Goal: Communication & Community: Answer question/provide support

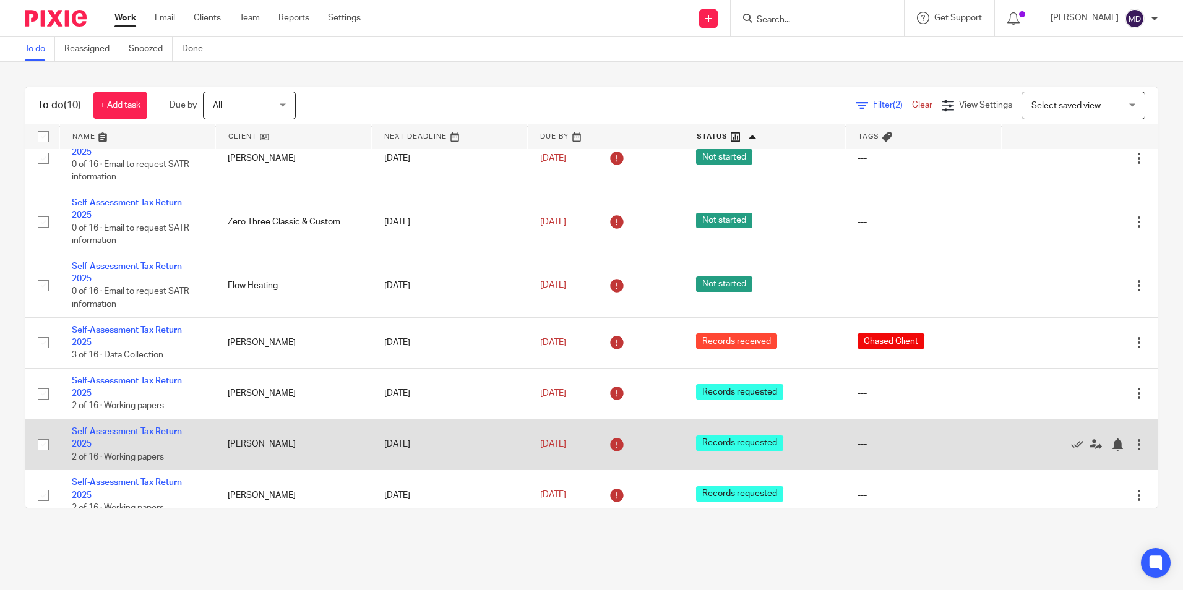
scroll to position [213, 0]
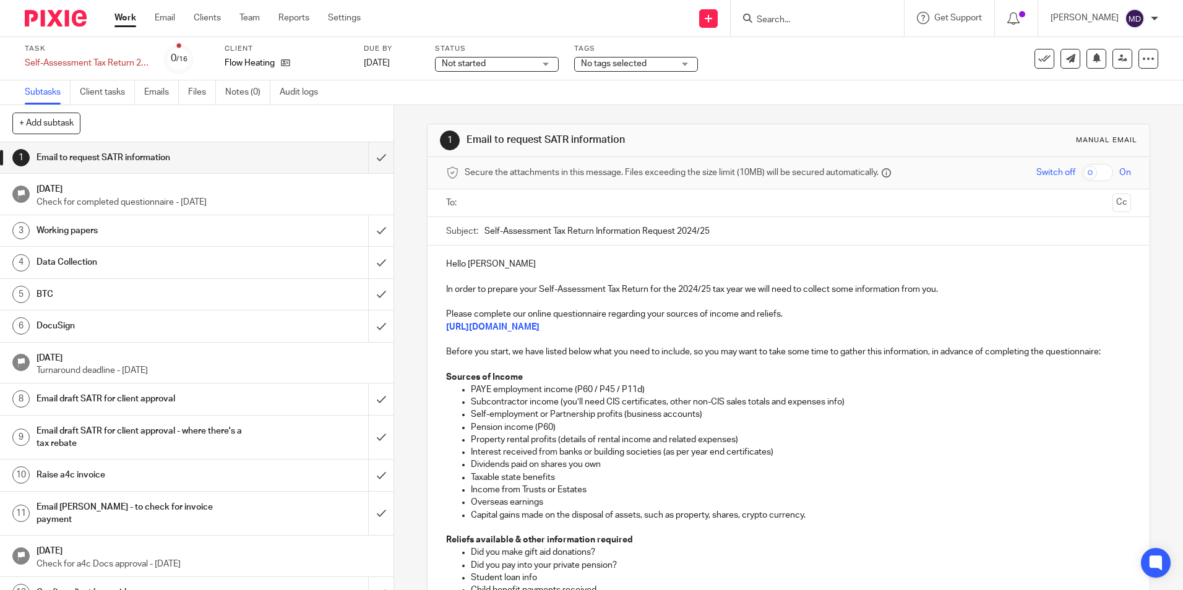
click at [476, 211] on ul at bounding box center [789, 203] width 646 height 20
click at [477, 197] on input "text" at bounding box center [788, 203] width 638 height 14
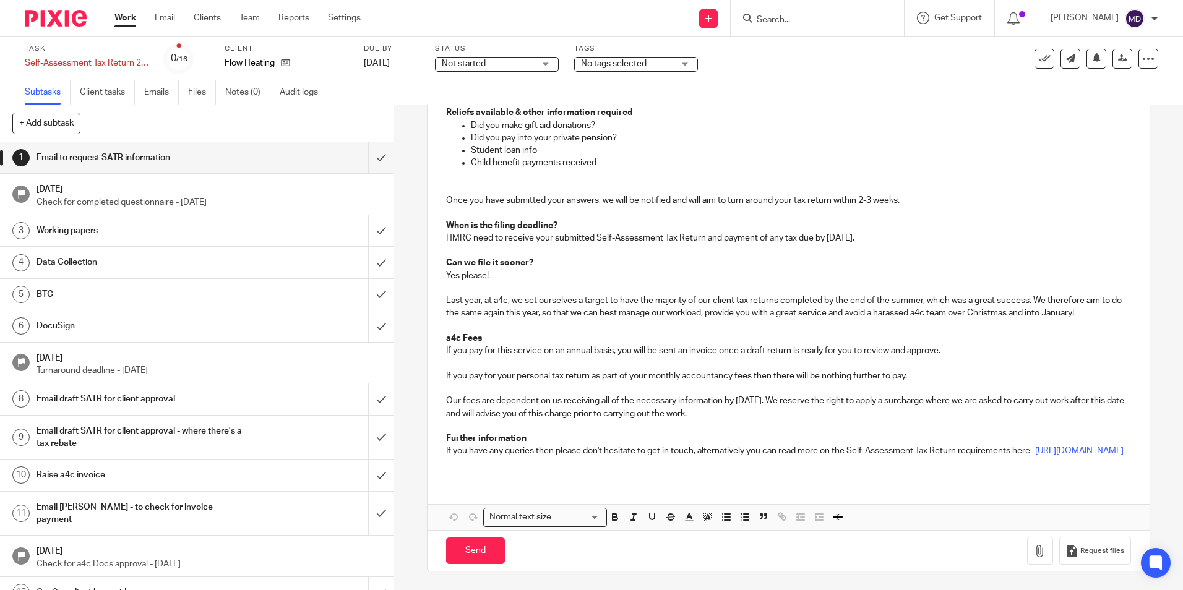
scroll to position [442, 0]
click at [470, 551] on input "Send" at bounding box center [475, 550] width 59 height 27
type input "Sent"
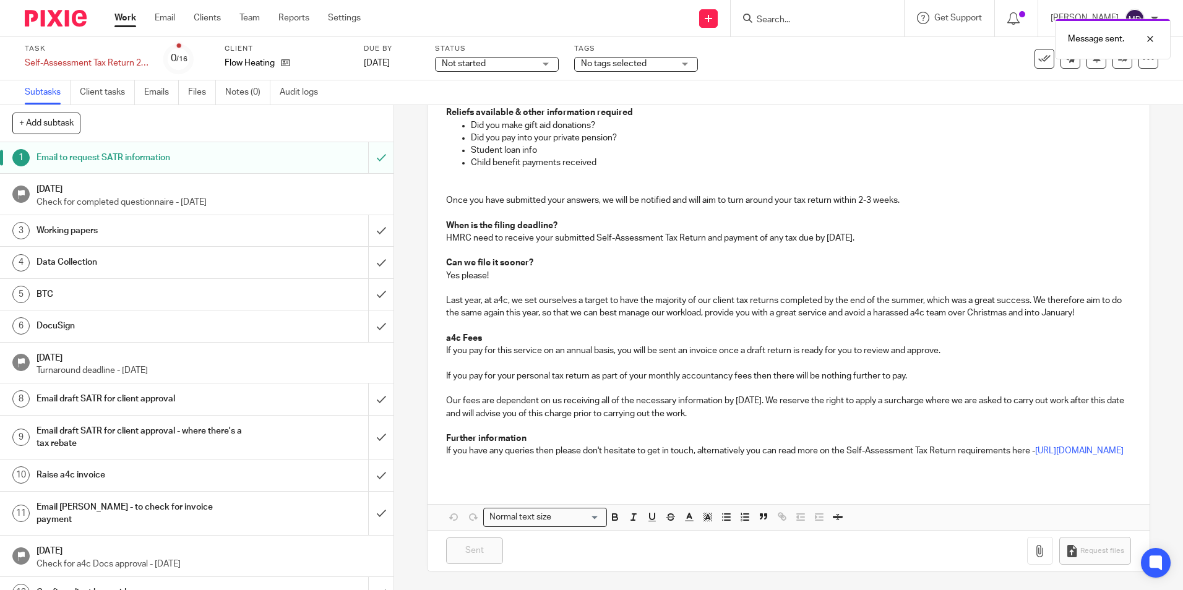
click at [488, 69] on span "Not started" at bounding box center [488, 64] width 93 height 13
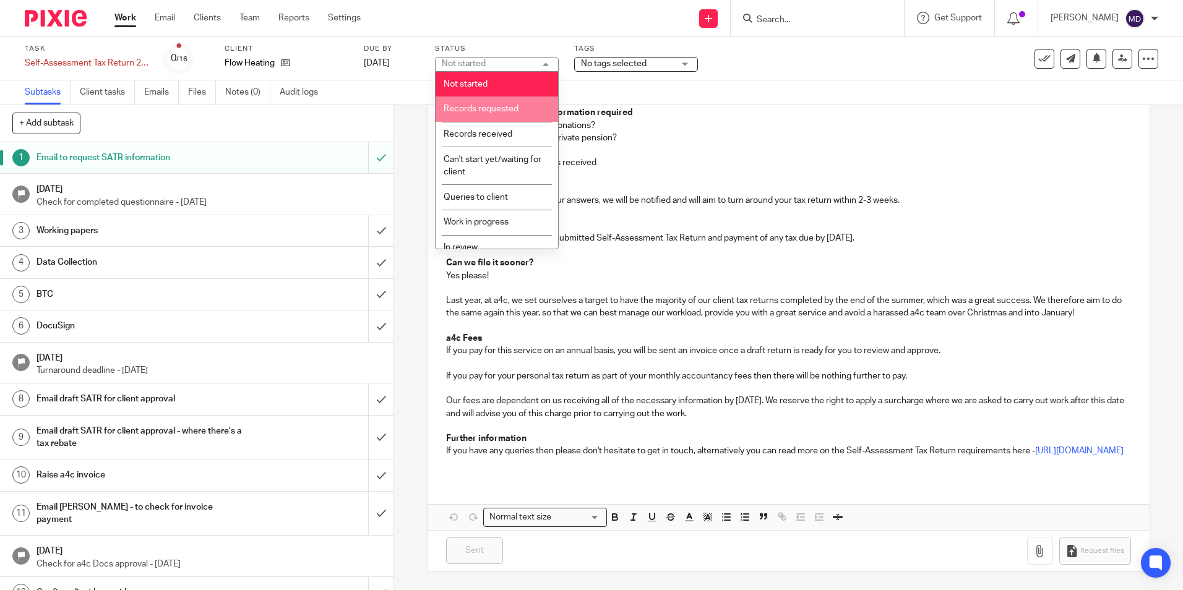
click at [475, 108] on span "Records requested" at bounding box center [480, 109] width 75 height 9
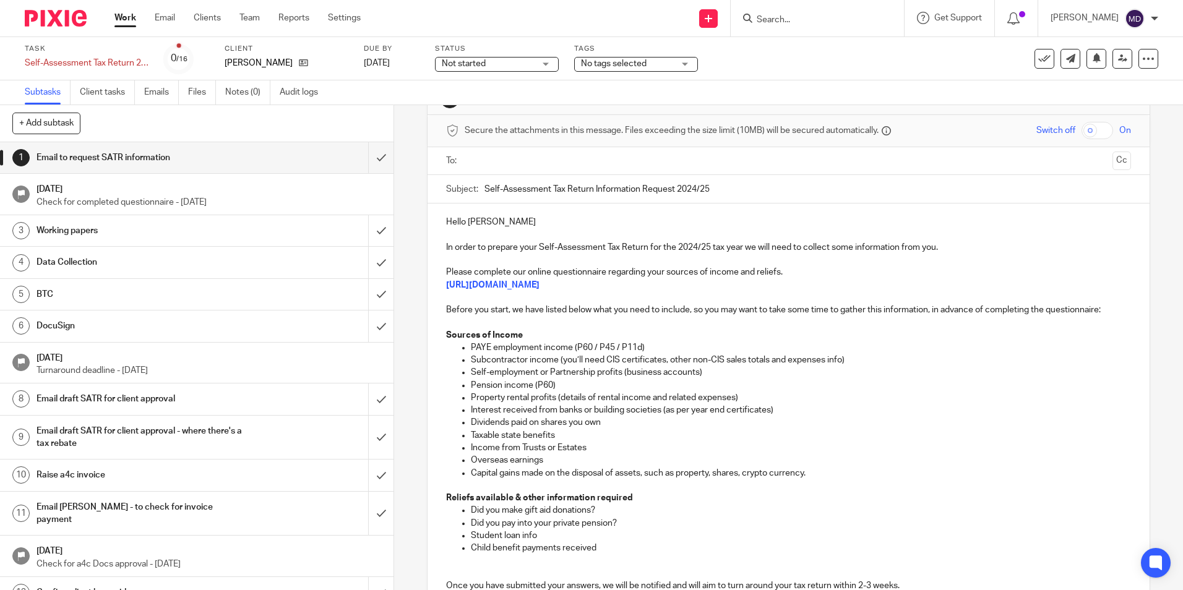
scroll to position [62, 0]
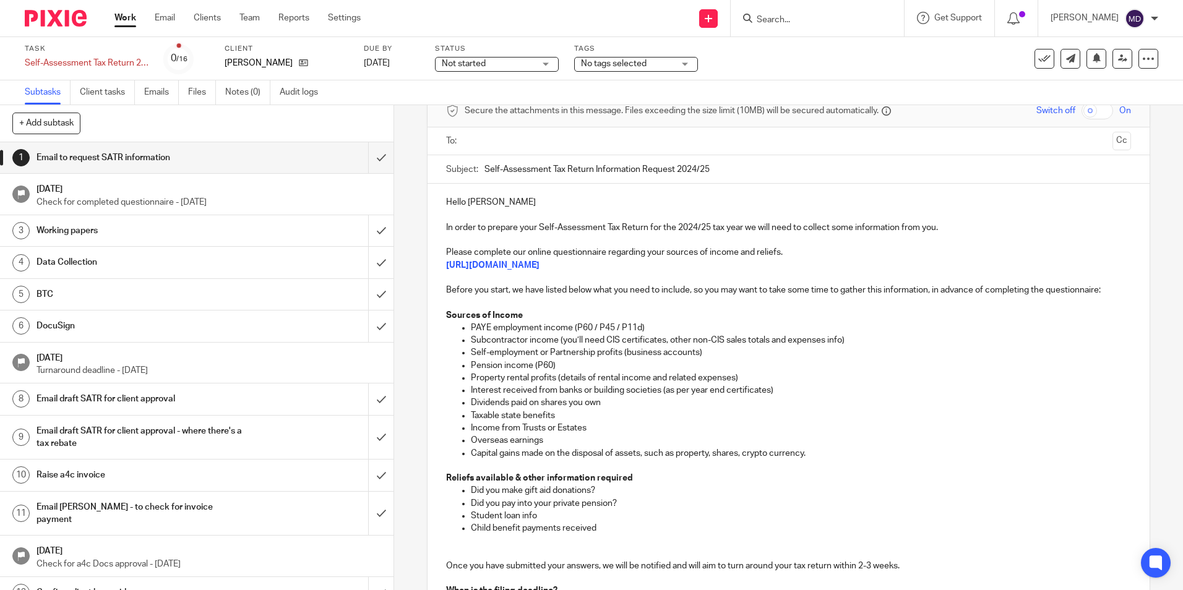
click at [479, 137] on input "text" at bounding box center [788, 141] width 638 height 14
click at [581, 134] on input "text" at bounding box center [840, 142] width 534 height 24
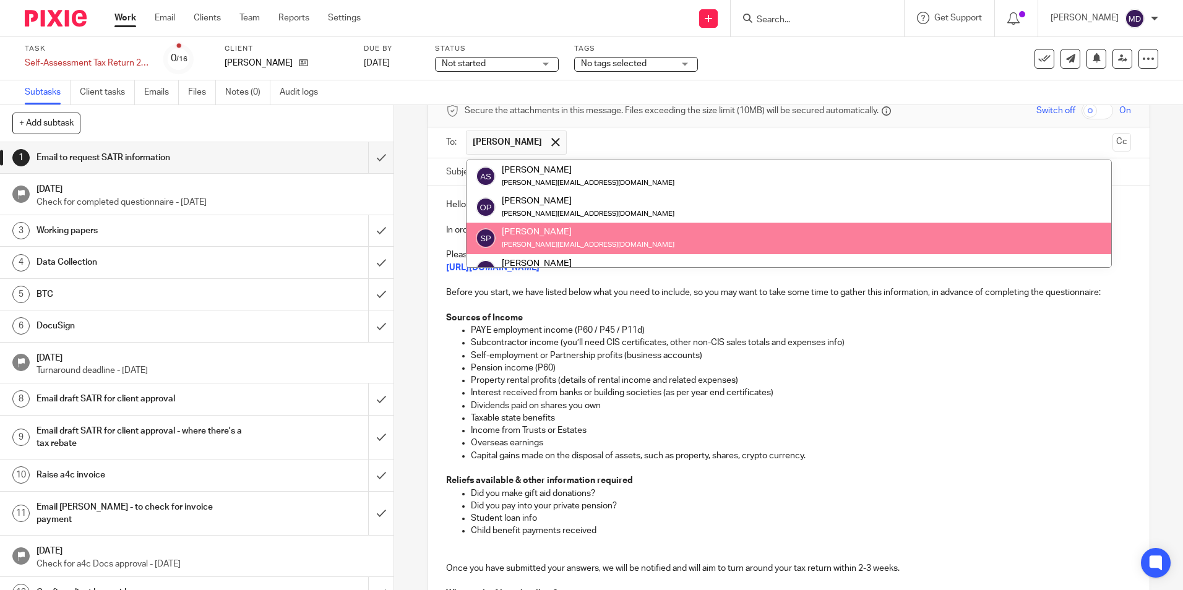
click at [915, 378] on p "Property rental profits (details of rental income and related expenses)" at bounding box center [800, 380] width 659 height 12
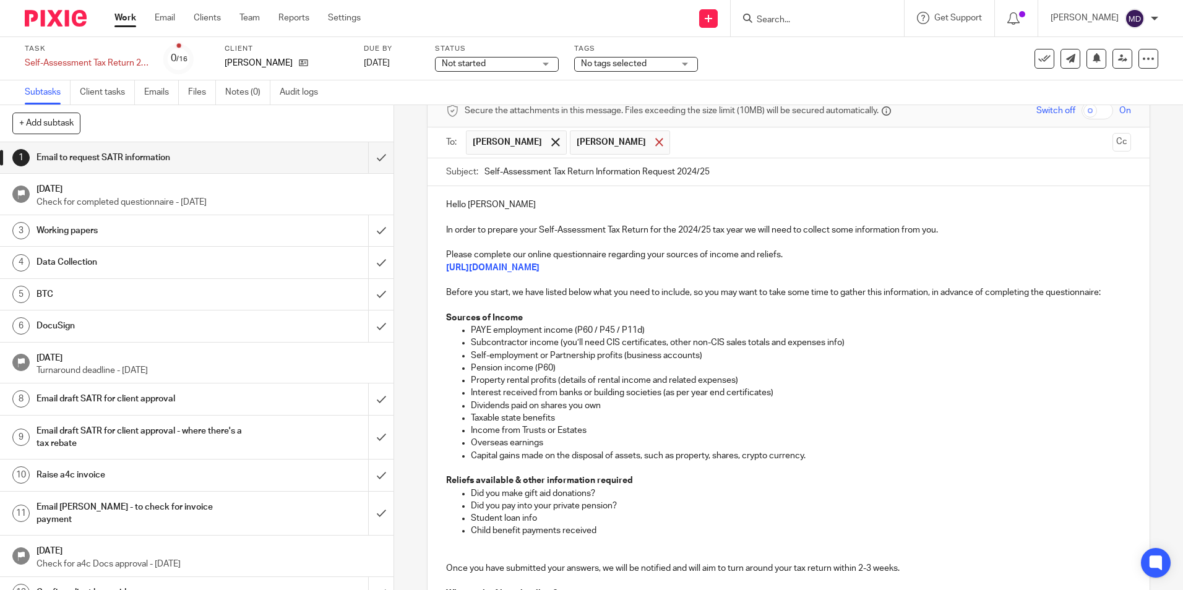
click at [652, 142] on div at bounding box center [659, 142] width 14 height 19
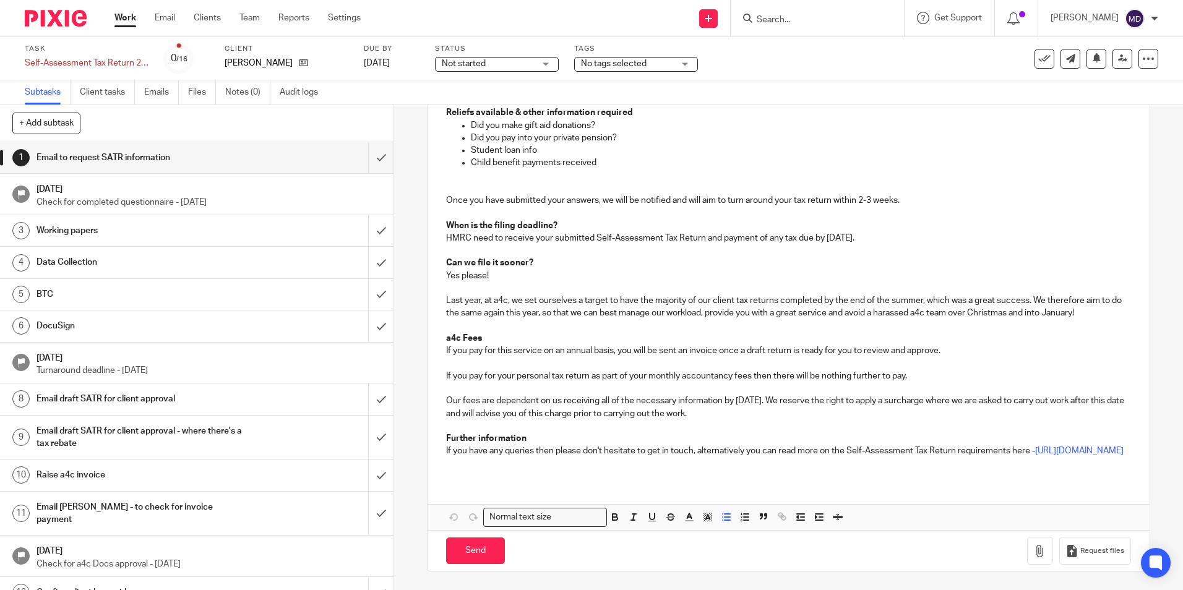
scroll to position [442, 0]
click at [470, 554] on input "Send" at bounding box center [475, 550] width 59 height 27
type input "Sent"
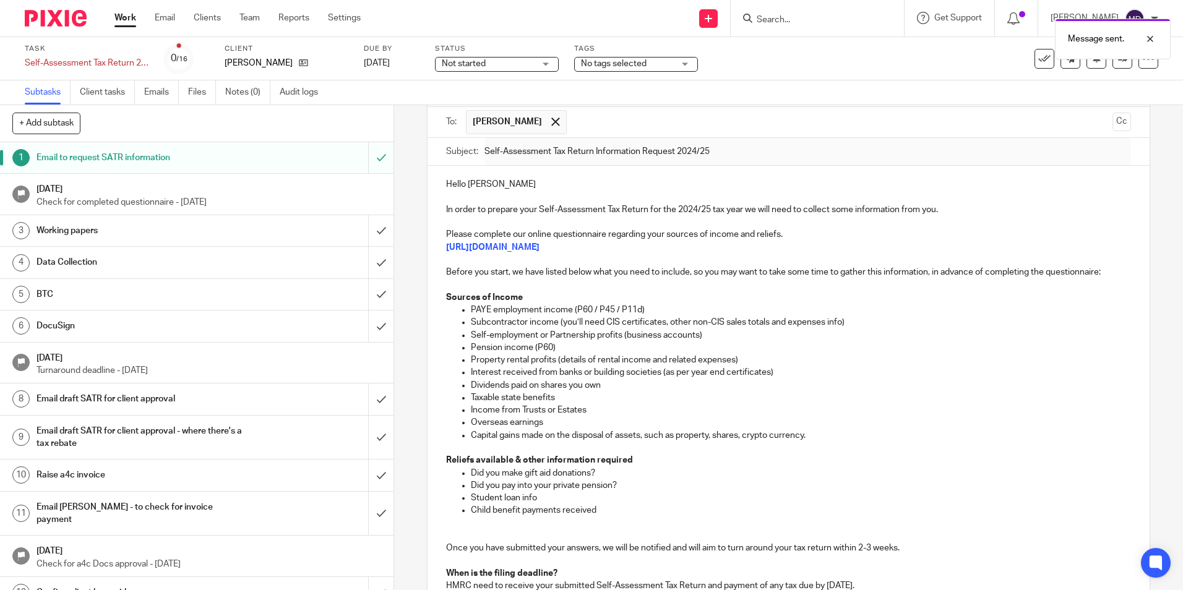
scroll to position [0, 0]
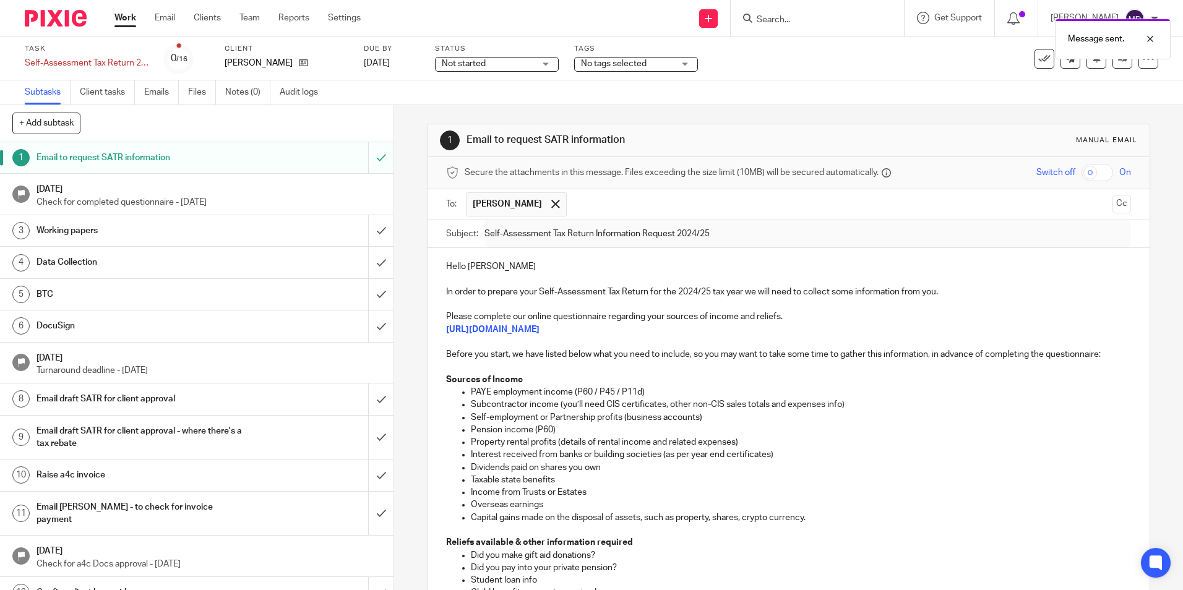
click at [538, 66] on div "Not started Not started" at bounding box center [497, 64] width 124 height 15
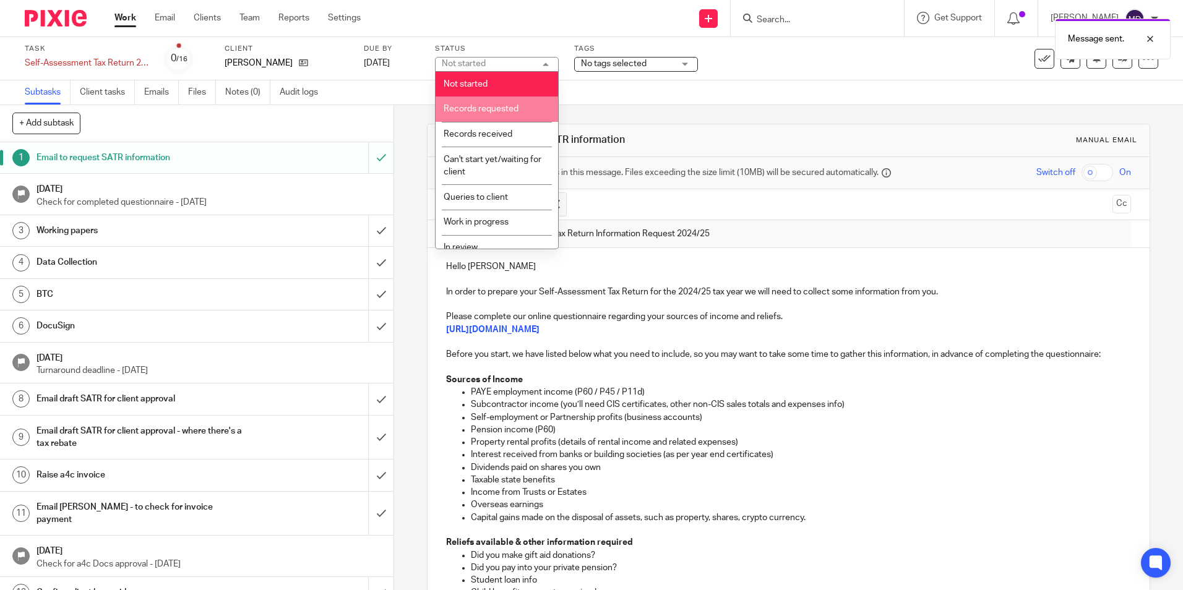
click at [515, 108] on span "Records requested" at bounding box center [480, 109] width 75 height 9
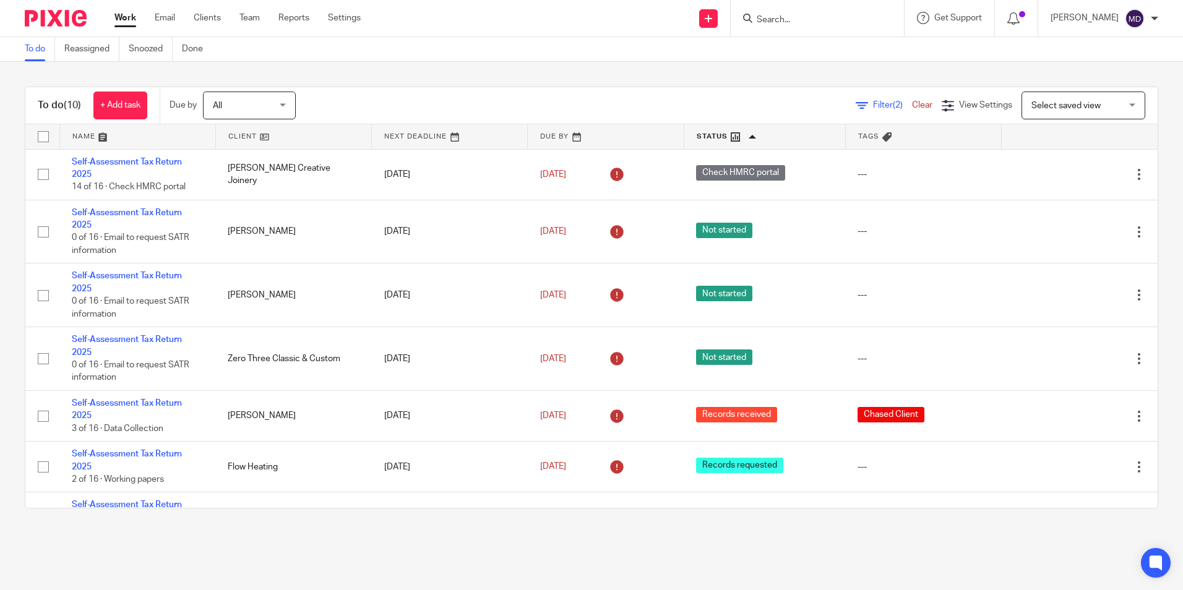
click at [608, 545] on main "To do Reassigned Snoozed Done To do (10) + Add task Due by All All Today Tomorr…" at bounding box center [591, 295] width 1183 height 590
click at [596, 70] on div "To do (10) + Add task Due by All All Today Tomorrow This week Next week This mo…" at bounding box center [591, 297] width 1183 height 471
click at [596, 69] on div "To do (10) + Add task Due by All All Today Tomorrow This week Next week This mo…" at bounding box center [591, 297] width 1183 height 471
click at [598, 69] on div "To do (10) + Add task Due by All All Today Tomorrow This week Next week This mo…" at bounding box center [591, 297] width 1183 height 471
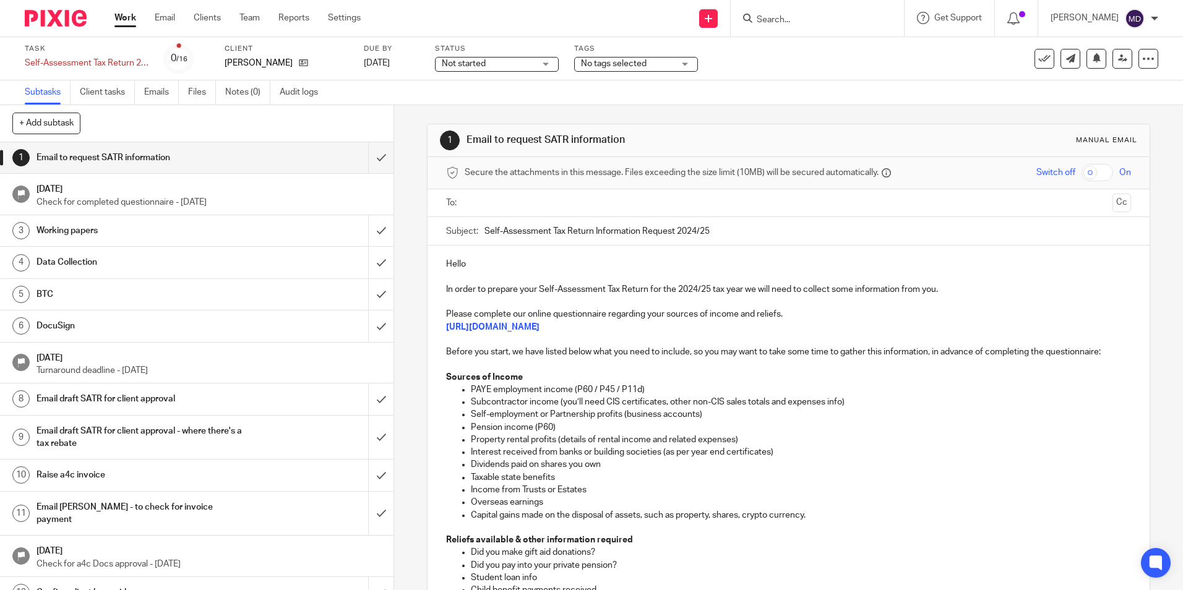
click at [549, 203] on input "text" at bounding box center [788, 203] width 638 height 14
click at [503, 271] on p "Hello" at bounding box center [788, 266] width 684 height 12
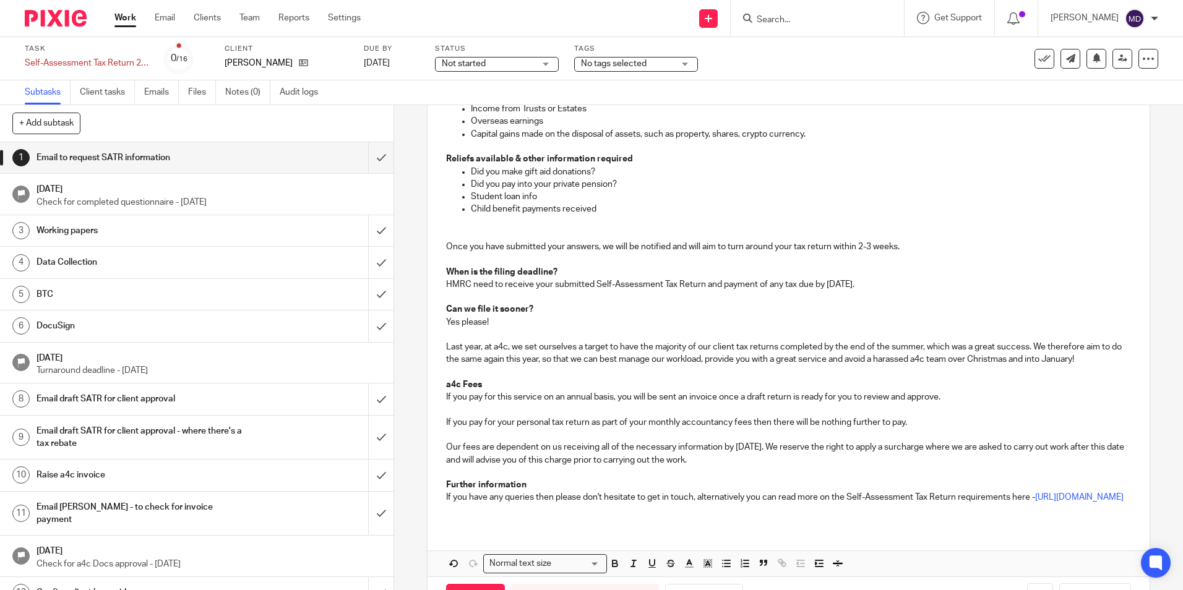
scroll to position [442, 0]
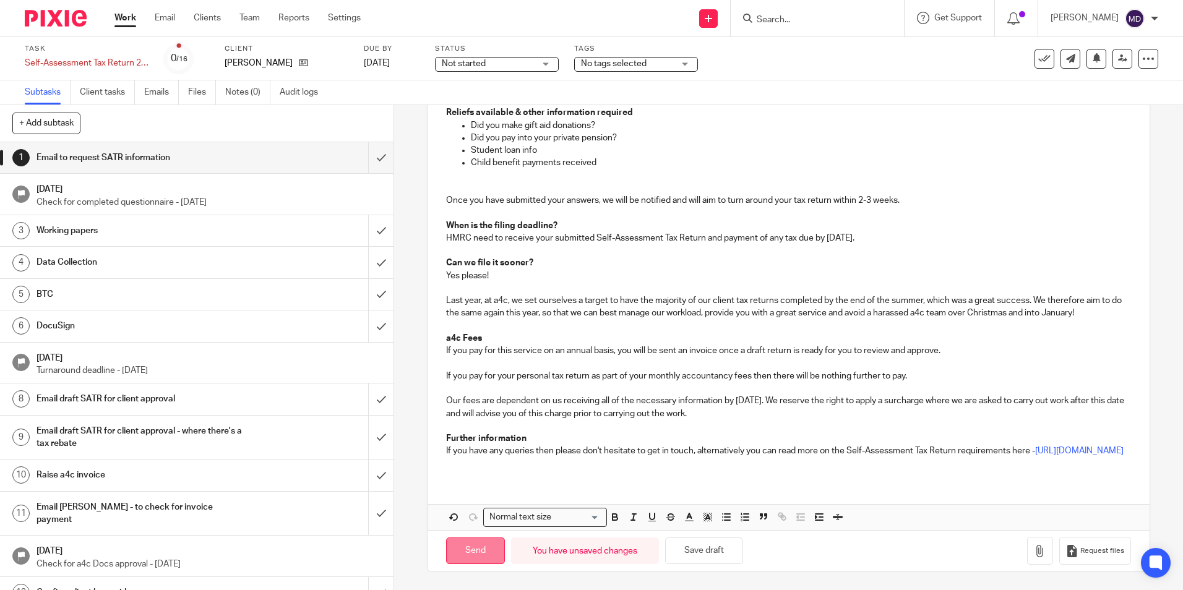
click at [468, 544] on input "Send" at bounding box center [475, 550] width 59 height 27
type input "Sent"
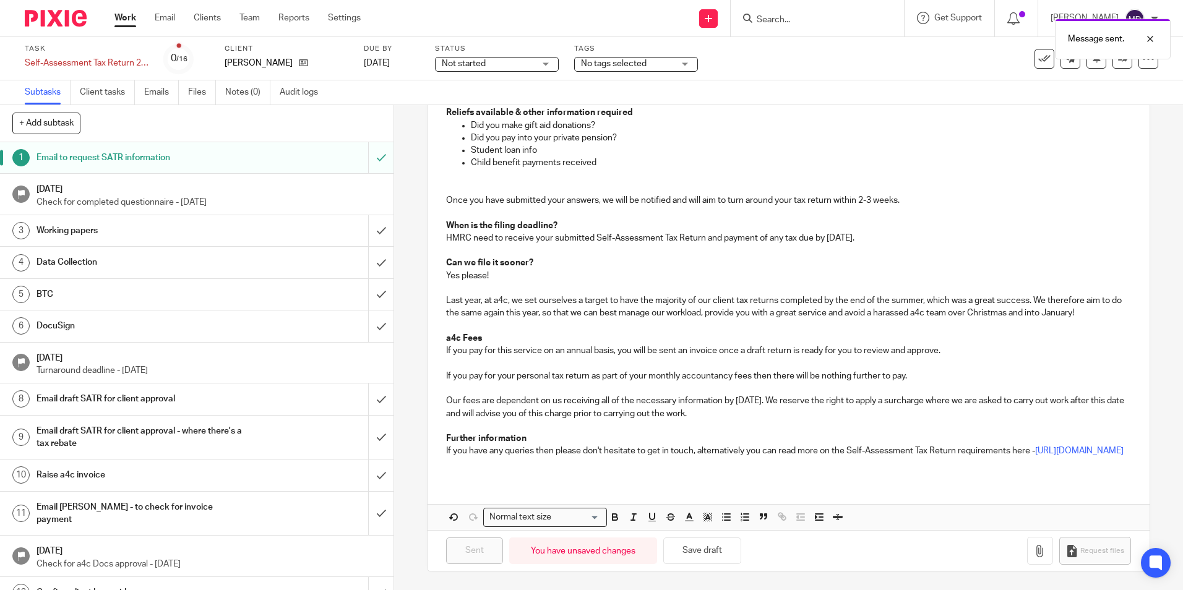
click at [490, 58] on span "Not started" at bounding box center [488, 64] width 93 height 13
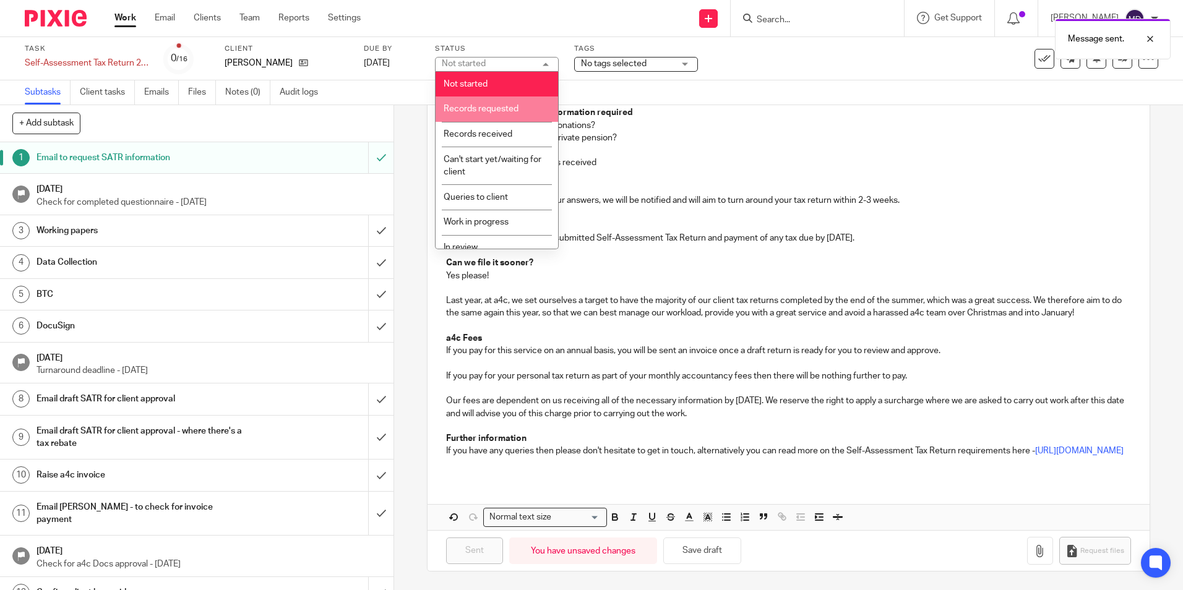
click at [492, 109] on span "Records requested" at bounding box center [480, 109] width 75 height 9
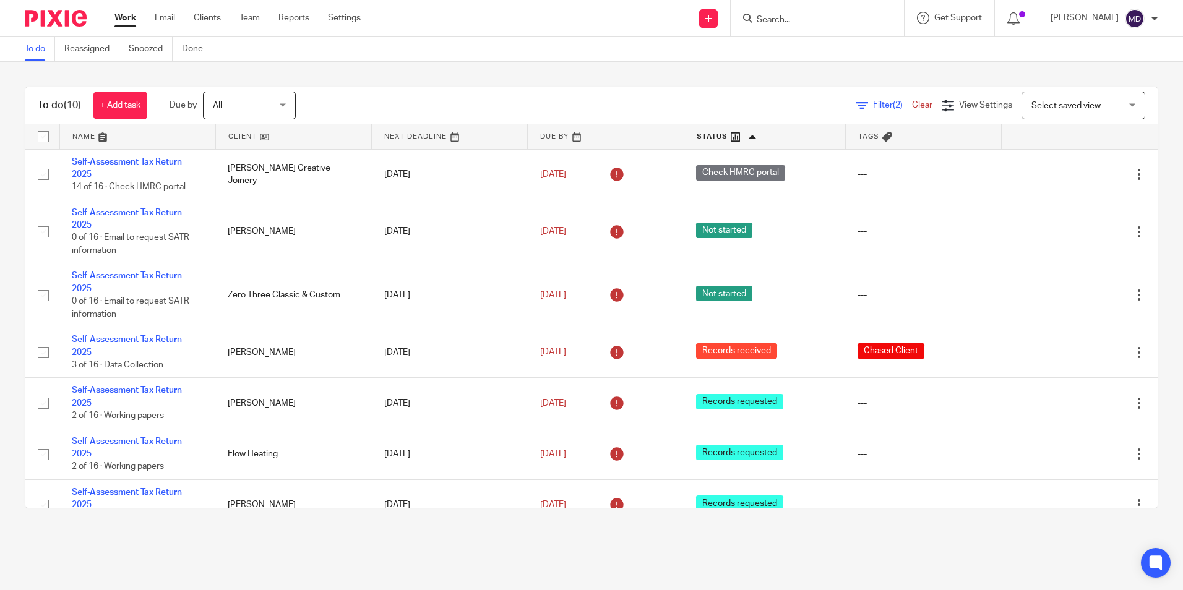
click at [951, 557] on main "To do Reassigned Snoozed Done To do (10) + Add task Due by All All [DATE] [DATE…" at bounding box center [591, 295] width 1183 height 590
click at [664, 550] on main "To do Reassigned Snoozed Done To do (10) + Add task Due by All All [DATE] [DATE…" at bounding box center [591, 295] width 1183 height 590
click at [613, 554] on main "To do Reassigned Snoozed Done To do (10) + Add task Due by All All [DATE] [DATE…" at bounding box center [591, 295] width 1183 height 590
click at [592, 554] on main "To do Reassigned Snoozed Done To do (10) + Add task Due by All All [DATE] [DATE…" at bounding box center [591, 295] width 1183 height 590
click at [595, 546] on main "To do Reassigned Snoozed Done To do (10) + Add task Due by All All [DATE] [DATE…" at bounding box center [591, 295] width 1183 height 590
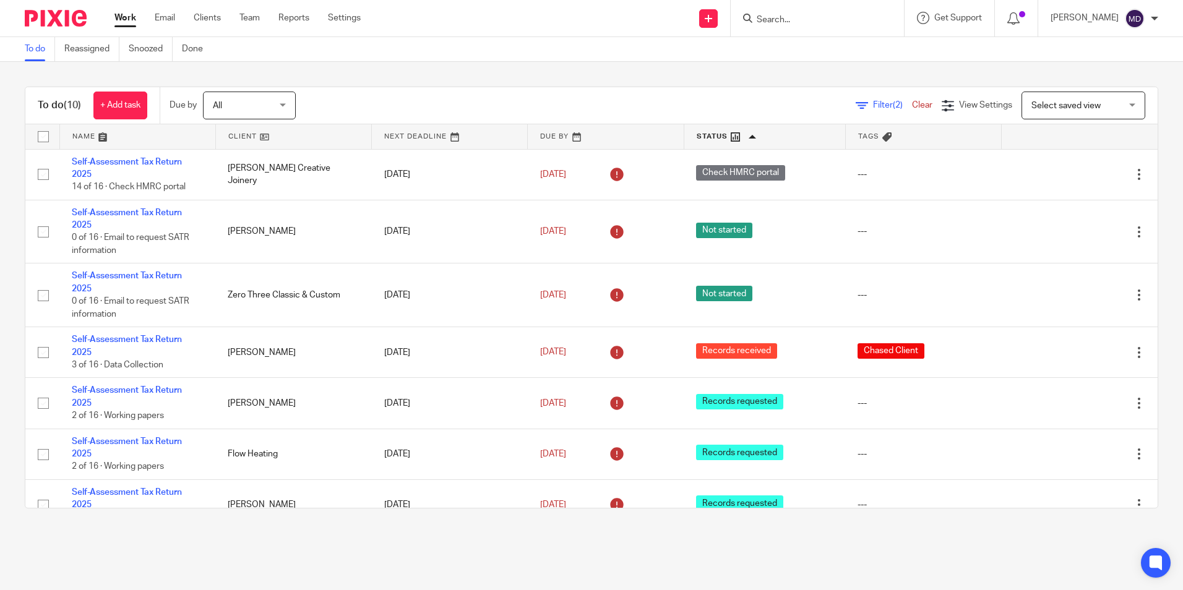
click at [671, 553] on main "To do Reassigned Snoozed Done To do (10) + Add task Due by All All [DATE] [DATE…" at bounding box center [591, 295] width 1183 height 590
click at [605, 554] on main "To do Reassigned Snoozed Done To do (10) + Add task Due by All All [DATE] [DATE…" at bounding box center [591, 295] width 1183 height 590
click at [508, 538] on main "To do Reassigned Snoozed Done To do (10) + Add task Due by All All [DATE] [DATE…" at bounding box center [591, 295] width 1183 height 590
click at [524, 553] on main "To do Reassigned Snoozed Done To do (10) + Add task Due by All All [DATE] [DATE…" at bounding box center [591, 295] width 1183 height 590
click at [585, 552] on main "To do Reassigned Snoozed Done To do (10) + Add task Due by All All [DATE] [DATE…" at bounding box center [591, 295] width 1183 height 590
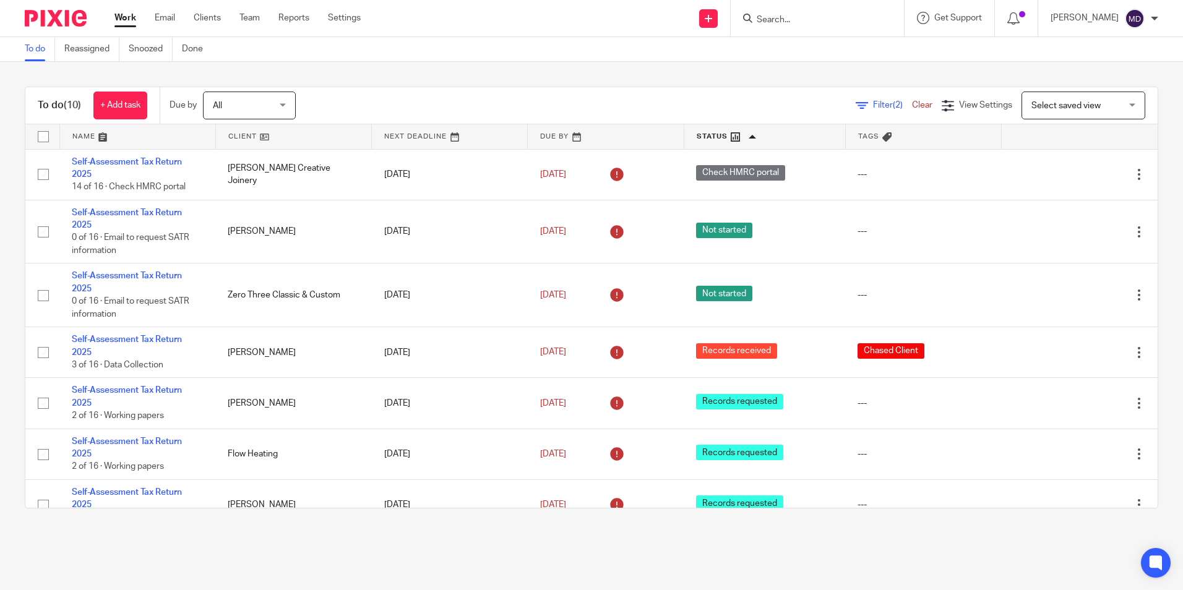
click at [585, 552] on main "To do Reassigned Snoozed Done To do (10) + Add task Due by All All [DATE] [DATE…" at bounding box center [591, 295] width 1183 height 590
click at [664, 533] on div "To do (10) + Add task Due by All All [DATE] [DATE] This week Next week This mon…" at bounding box center [591, 297] width 1183 height 471
click at [1145, 236] on div "To do (10) + Add task Due by All All [DATE] [DATE] This week Next week This mon…" at bounding box center [591, 297] width 1183 height 471
click at [565, 69] on div "To do (10) + Add task Due by All All [DATE] [DATE] This week Next week This mon…" at bounding box center [591, 297] width 1183 height 471
click at [559, 69] on div "To do (10) + Add task Due by All All [DATE] [DATE] This week Next week This mon…" at bounding box center [591, 297] width 1183 height 471
